Goal: Information Seeking & Learning: Check status

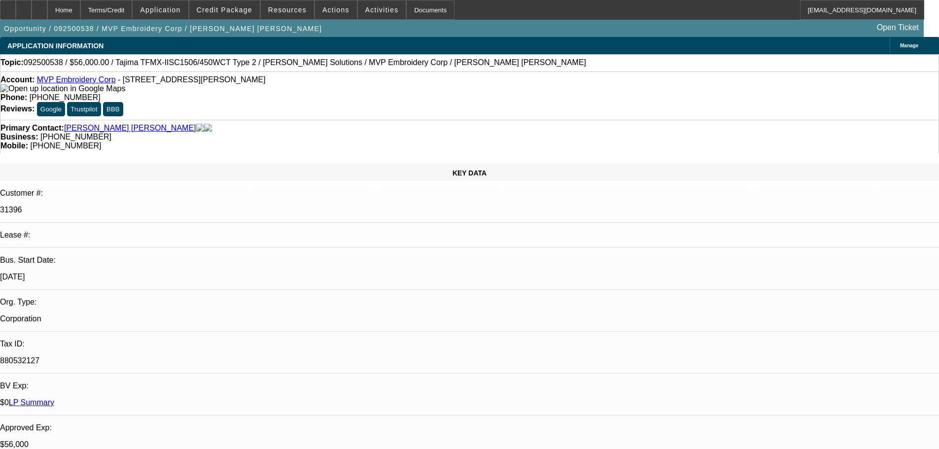
select select "0"
select select "6"
select select "0"
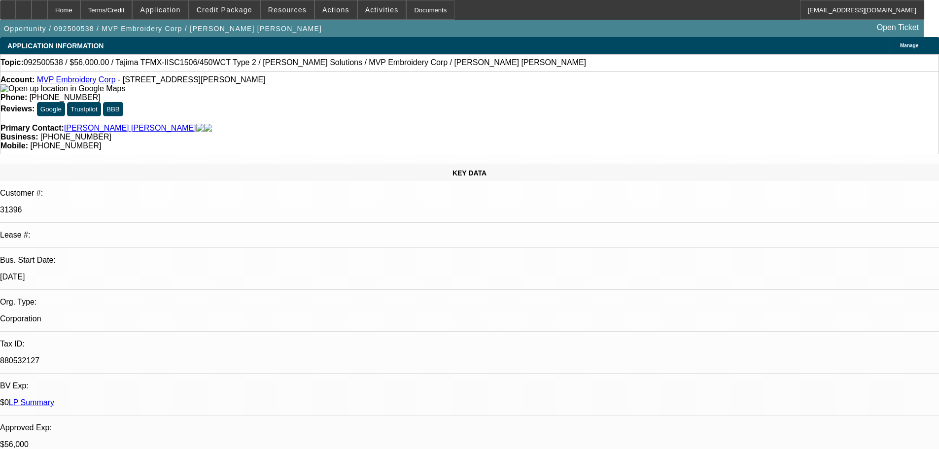
select select "0"
select select "6"
select select "0"
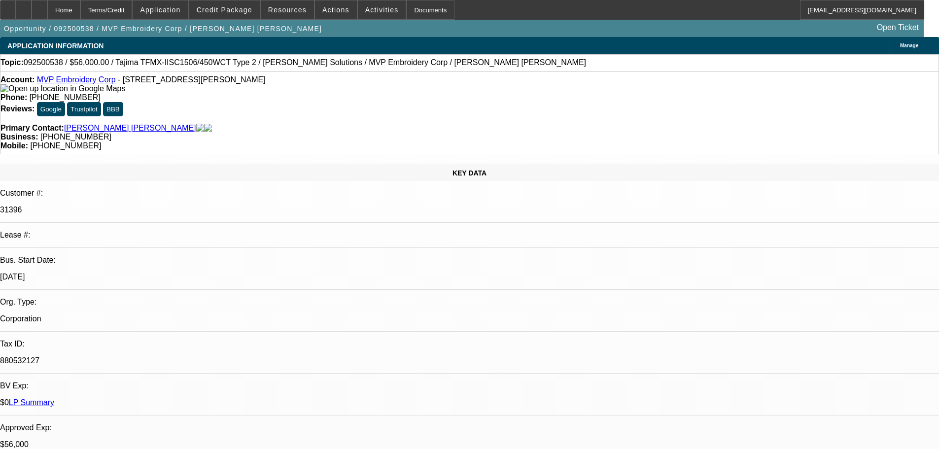
select select "0"
select select "6"
select select "0"
select select "2"
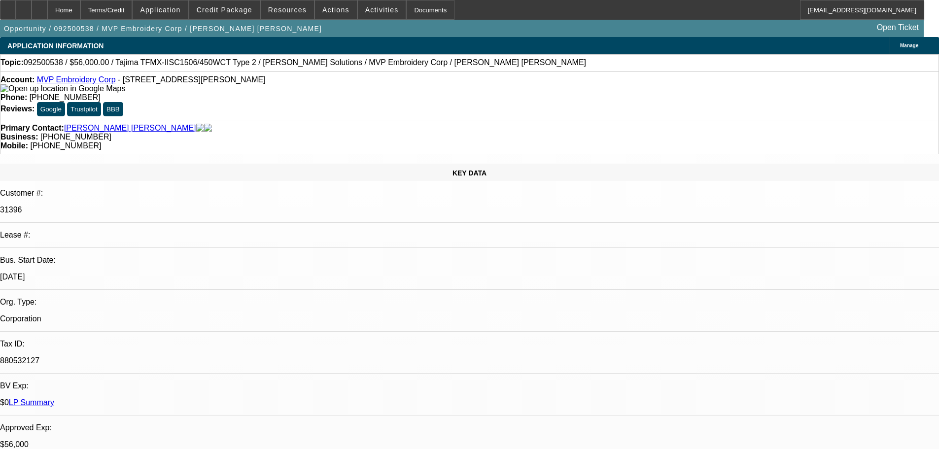
select select "0"
select select "6"
click at [232, 10] on span "Credit Package" at bounding box center [225, 10] width 56 height 8
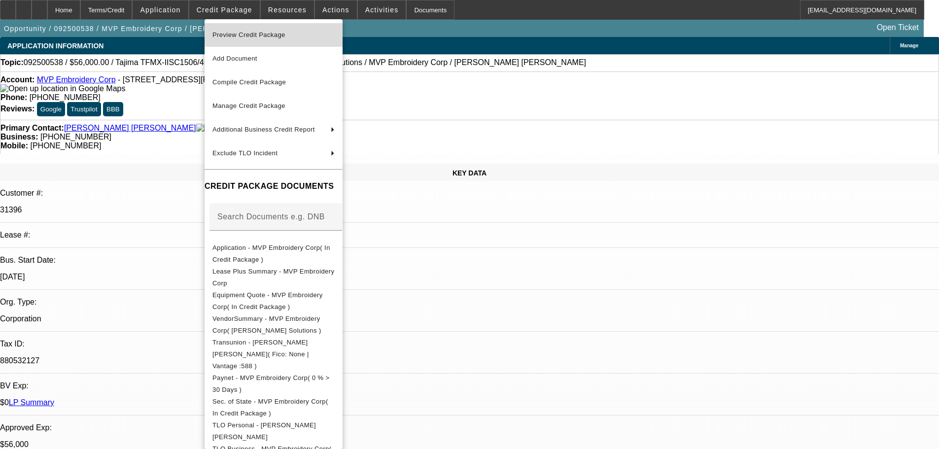
click at [235, 34] on span "Preview Credit Package" at bounding box center [248, 34] width 73 height 7
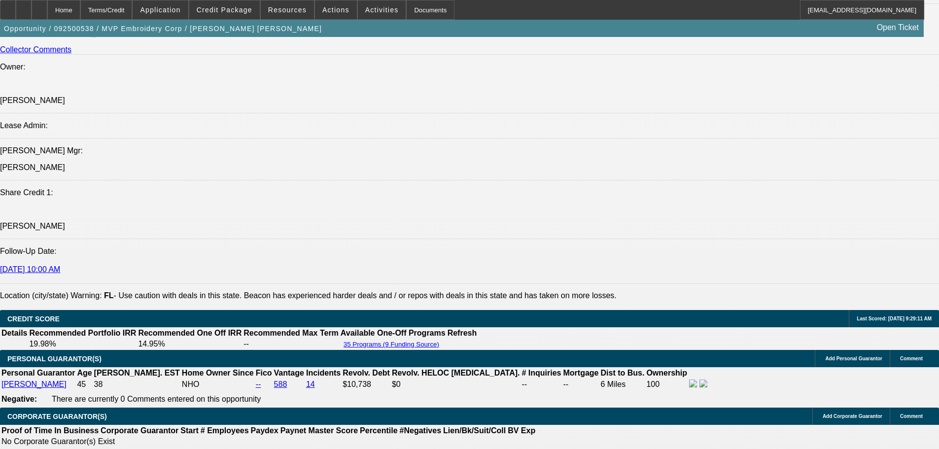
scroll to position [1019, 0]
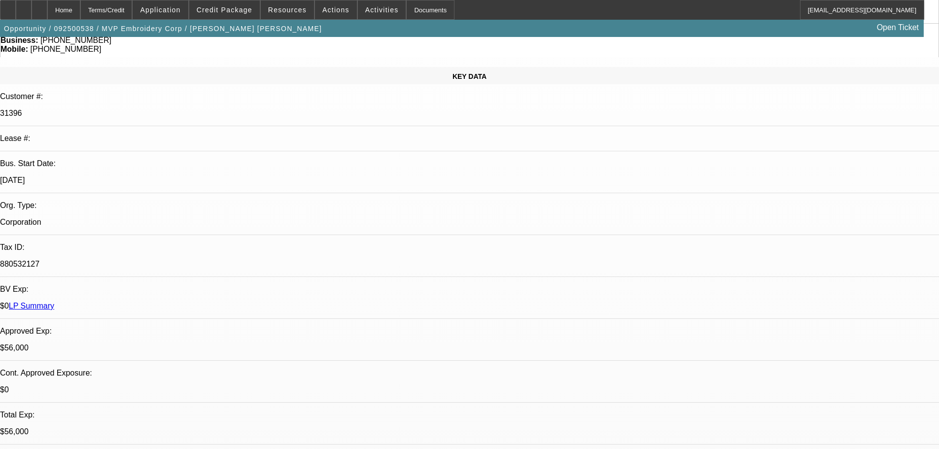
scroll to position [296, 0]
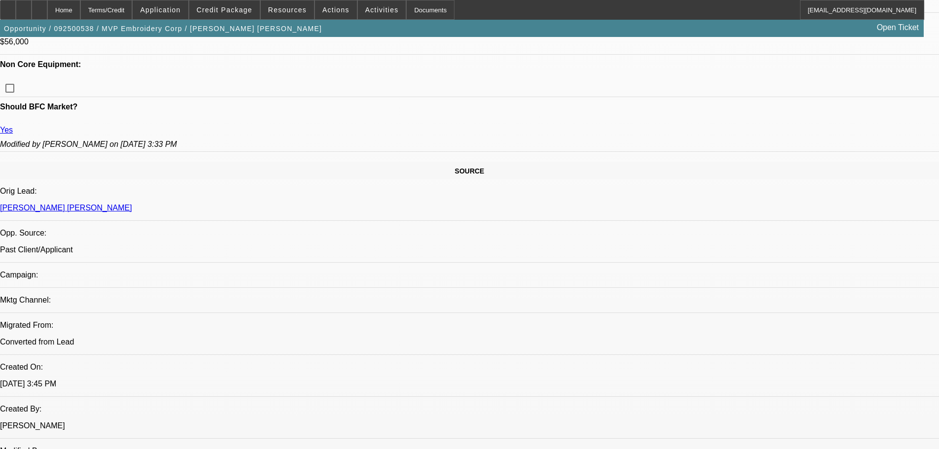
scroll to position [493, 0]
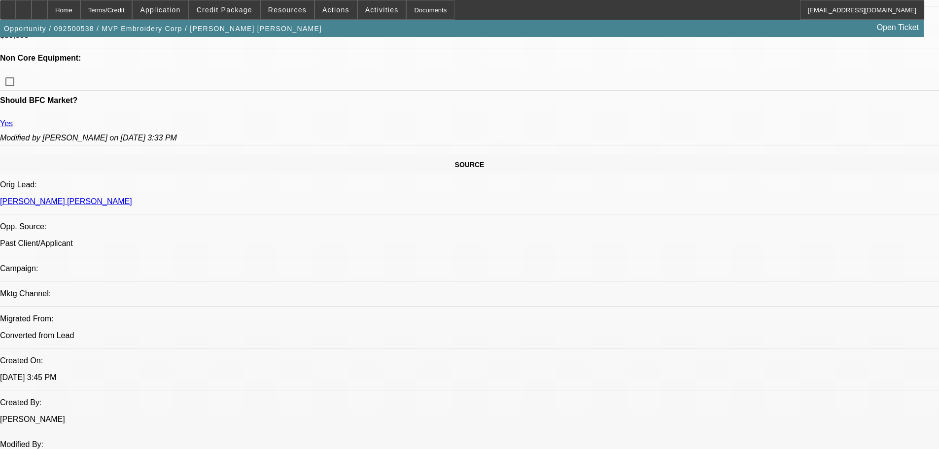
click at [237, 3] on span at bounding box center [224, 10] width 70 height 24
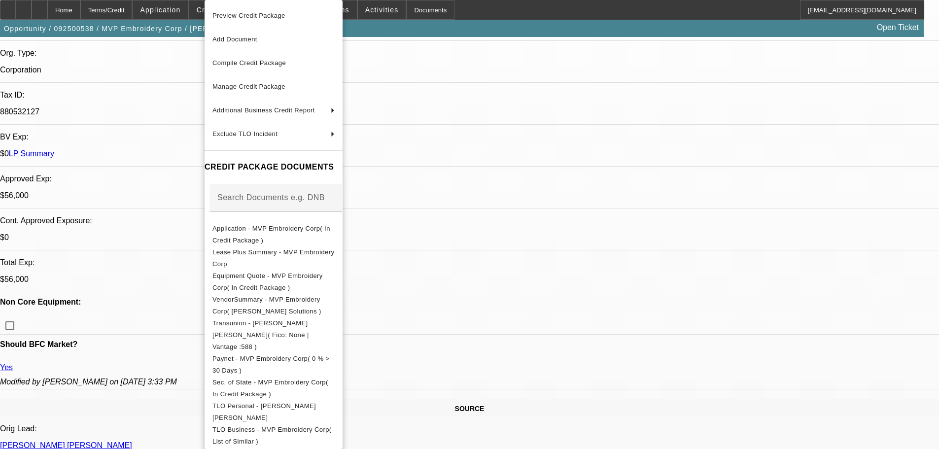
scroll to position [246, 0]
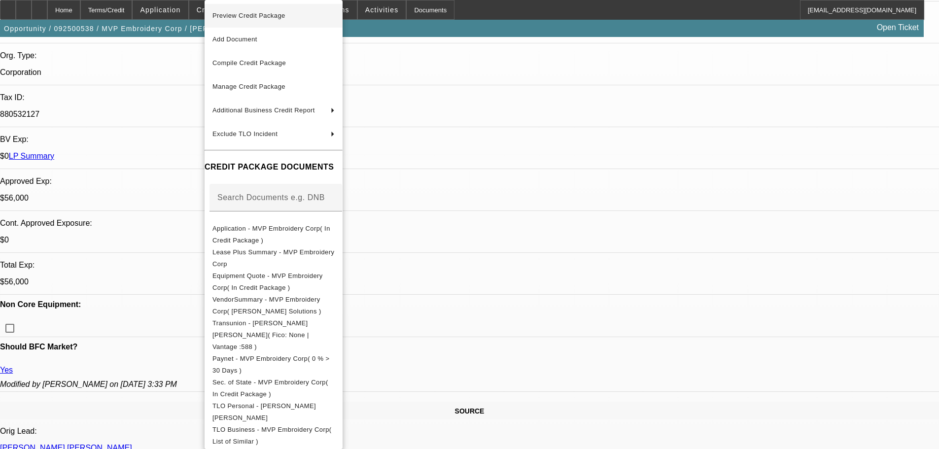
click at [239, 15] on span "Preview Credit Package" at bounding box center [248, 15] width 73 height 7
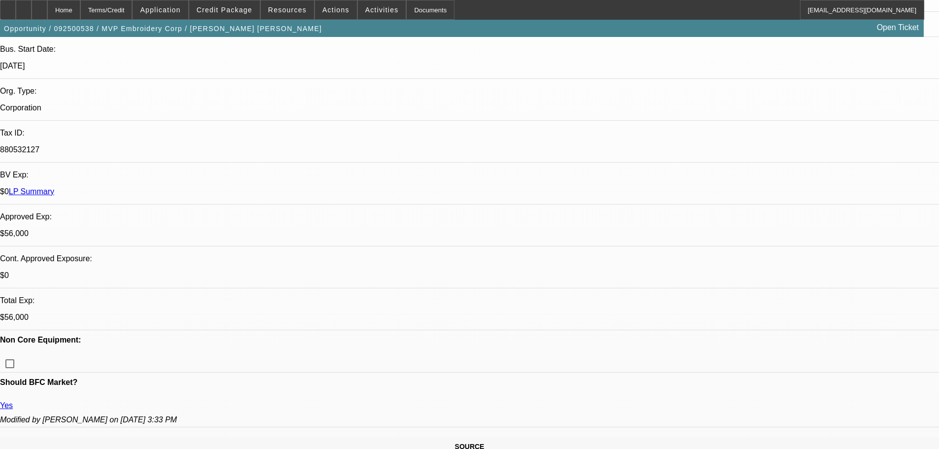
scroll to position [197, 0]
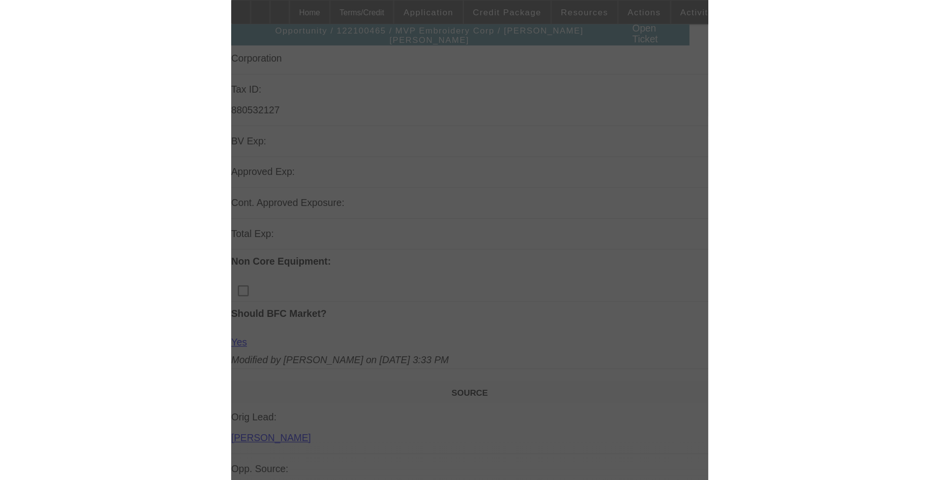
scroll to position [303, 0]
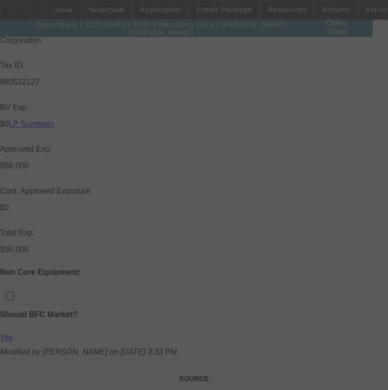
select select "0"
select select "2"
select select "0"
select select "6"
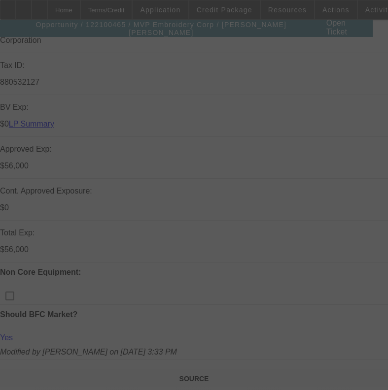
select select "0"
select select "2"
select select "0"
select select "6"
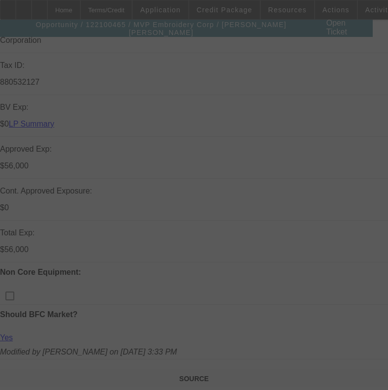
select select "0"
select select "0.1"
select select "4"
select select "0"
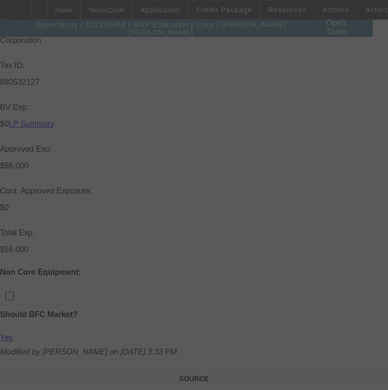
select select "2"
select select "0"
select select "6"
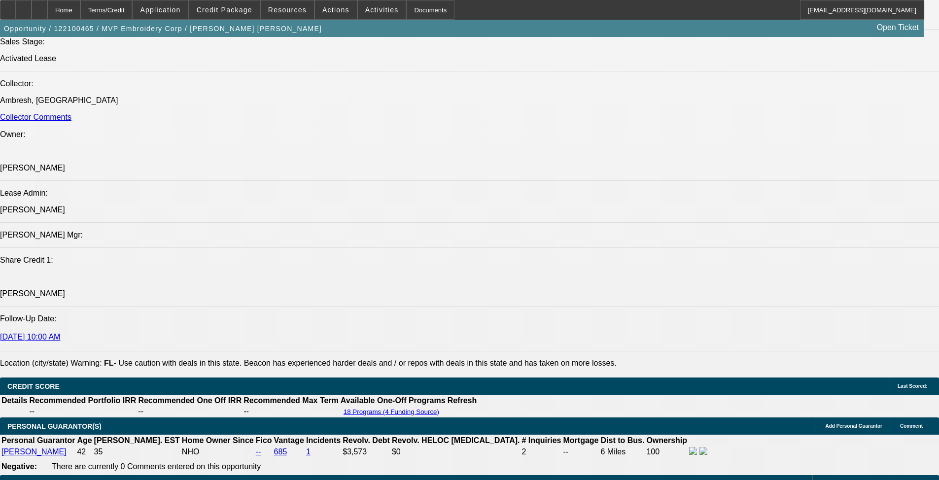
scroll to position [1141, 0]
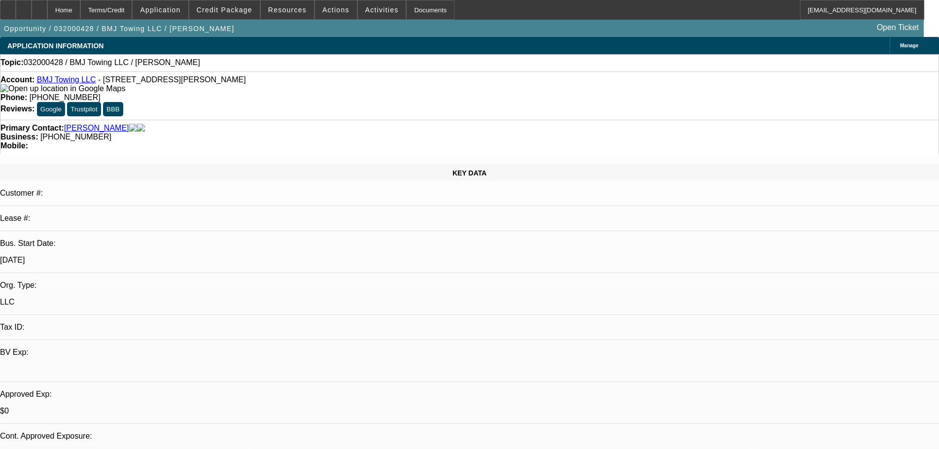
select select "0"
select select "2"
select select "0"
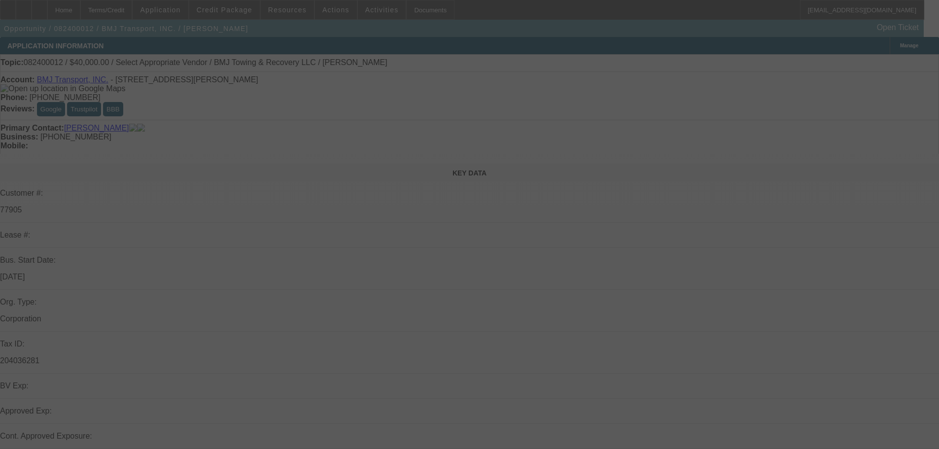
select select "0"
select select "2"
select select "0.1"
select select "4"
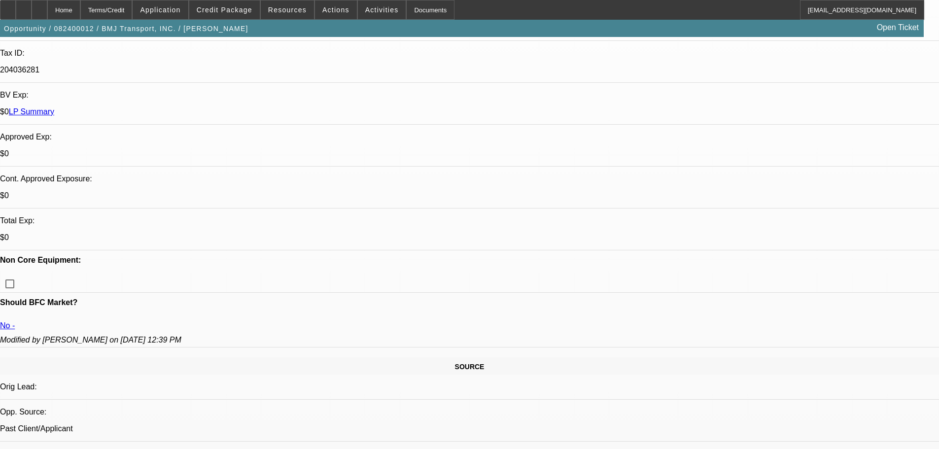
scroll to position [690, 0]
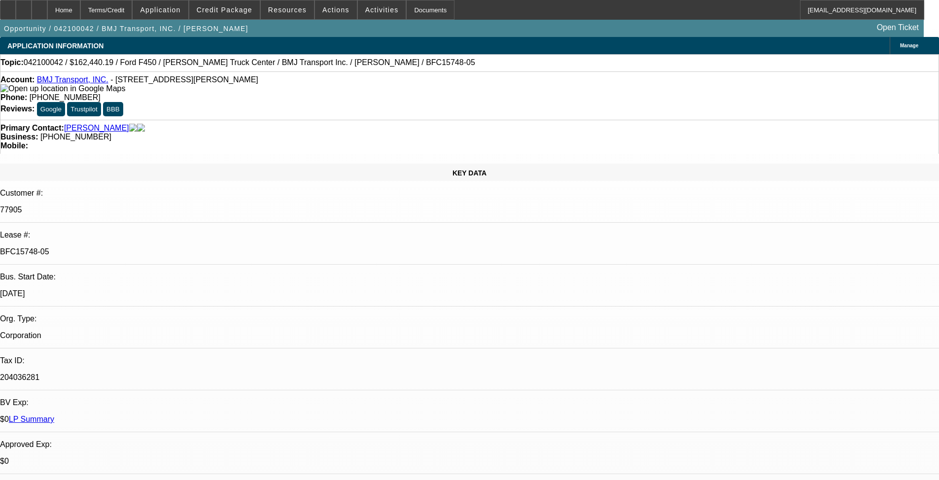
select select "2"
select select "0.1"
select select "4"
select select "2"
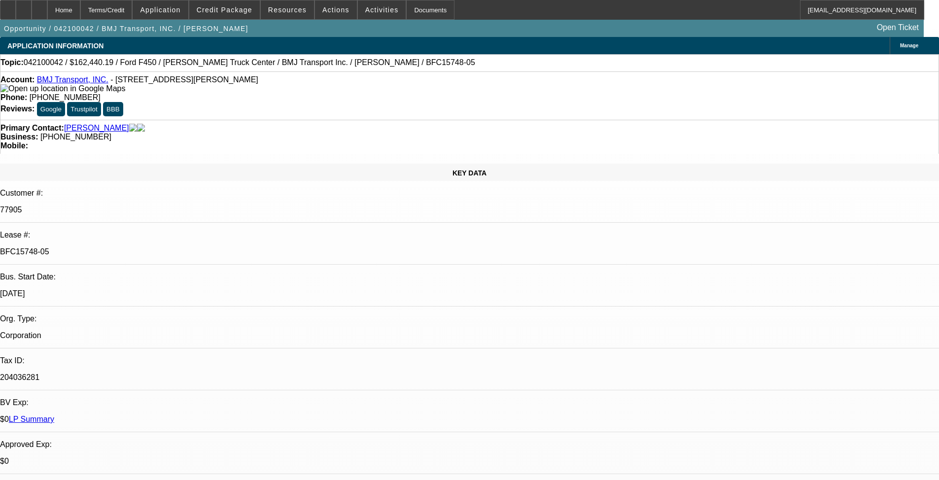
select select "2"
select select "0.1"
select select "4"
select select "2"
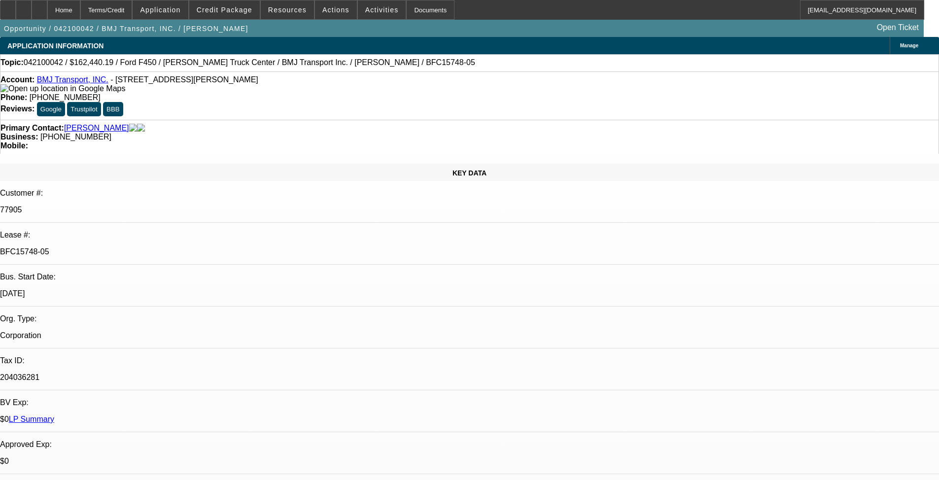
select select "0.1"
select select "4"
select select "2"
select select "0.1"
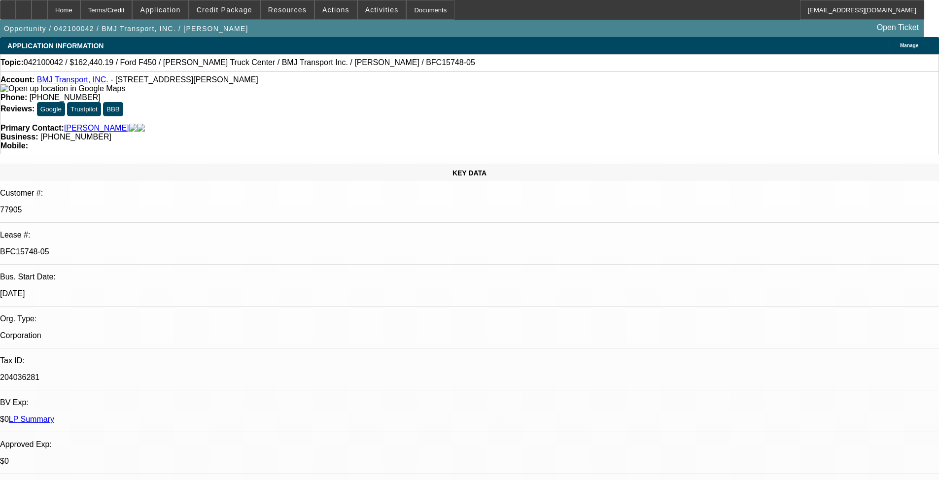
select select "4"
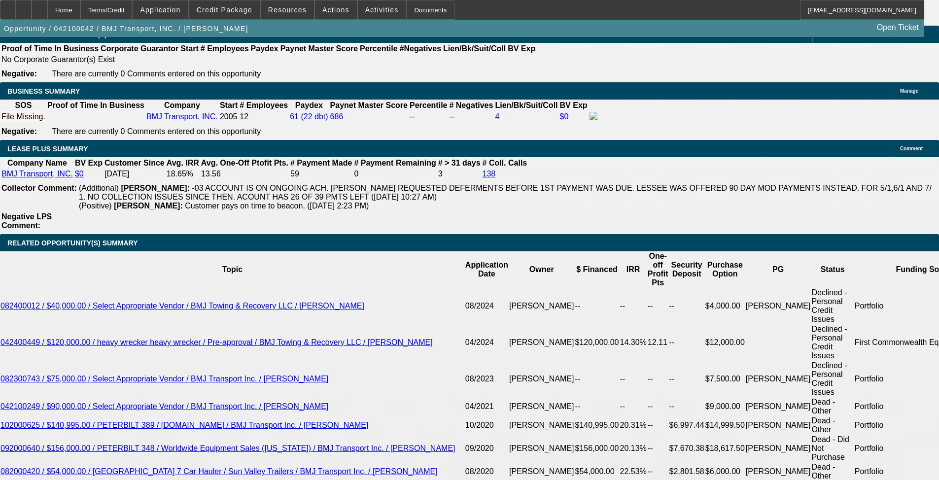
scroll to position [1724, 0]
